Goal: Navigation & Orientation: Find specific page/section

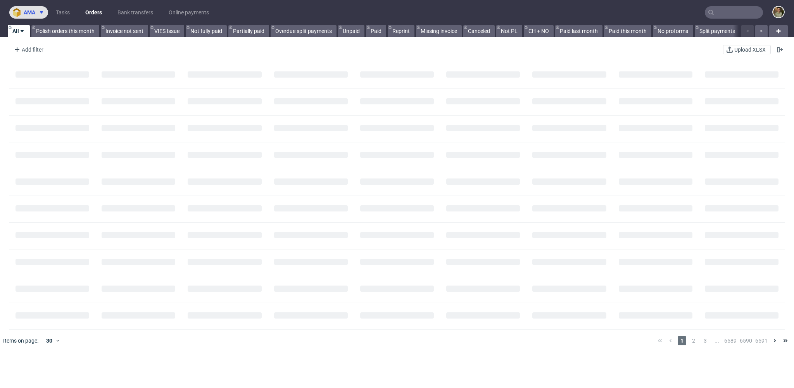
click at [27, 9] on button "ama" at bounding box center [28, 12] width 39 height 12
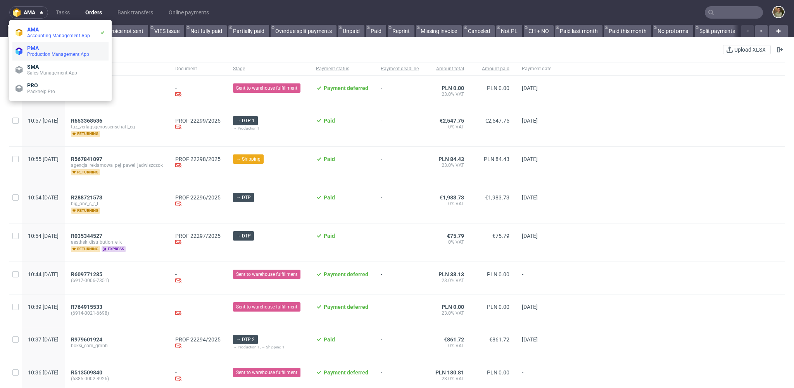
click at [57, 53] on span "Production Management App" at bounding box center [58, 54] width 62 height 5
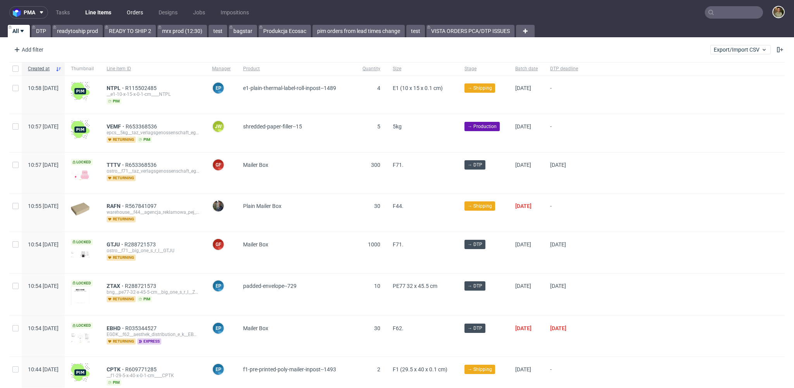
click at [135, 16] on link "Orders" at bounding box center [135, 12] width 26 height 12
